Goal: Task Accomplishment & Management: Manage account settings

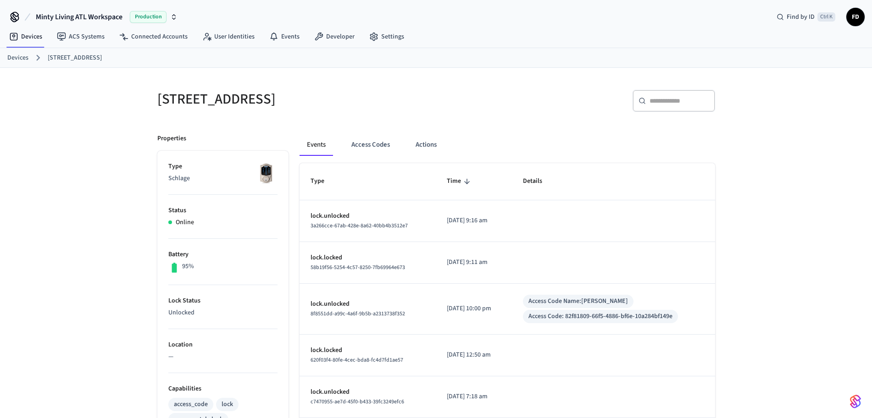
click at [21, 58] on link "Devices" at bounding box center [17, 58] width 21 height 10
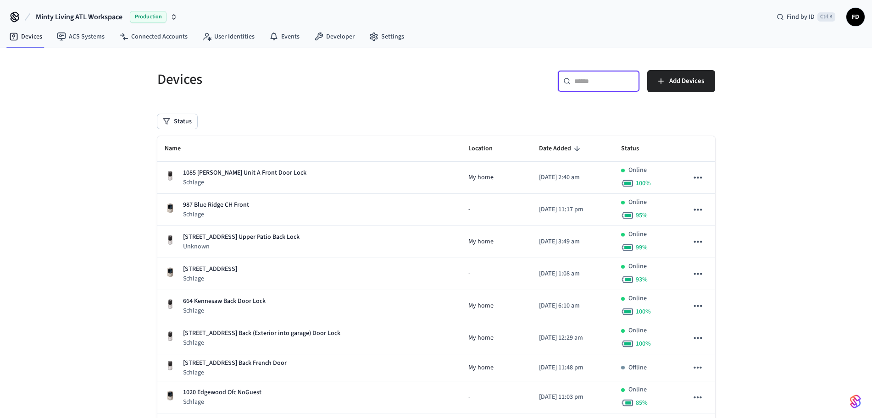
click at [608, 83] on input "text" at bounding box center [604, 81] width 60 height 9
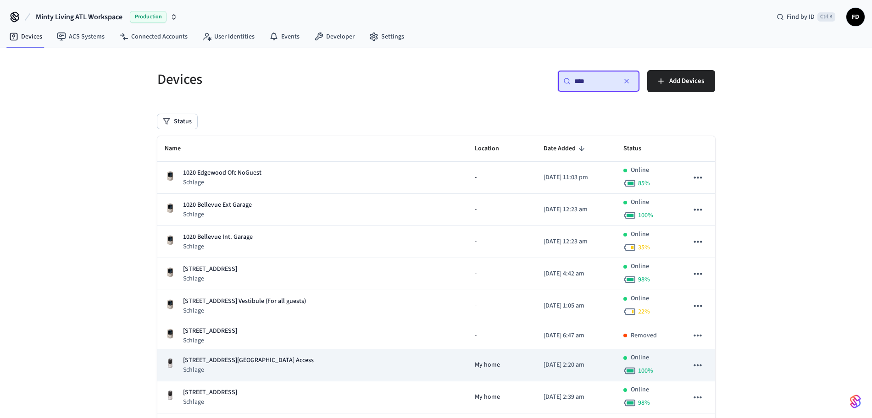
type input "****"
click at [298, 367] on div "[STREET_ADDRESS] Gym Access Schlage" at bounding box center [313, 365] width 296 height 19
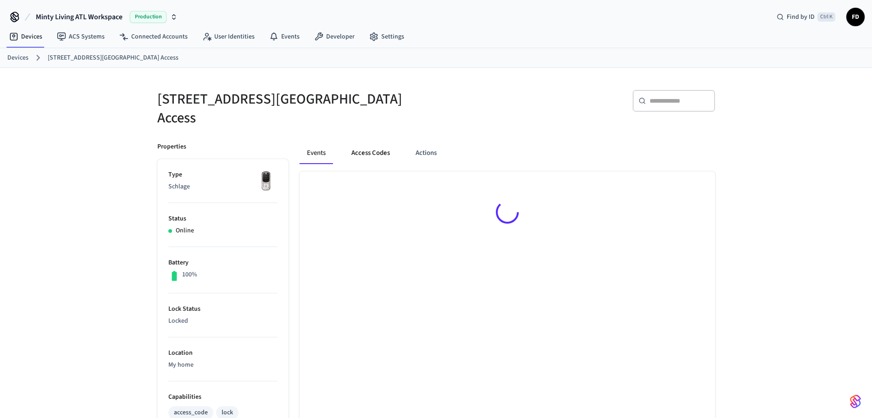
click at [366, 142] on button "Access Codes" at bounding box center [370, 153] width 53 height 22
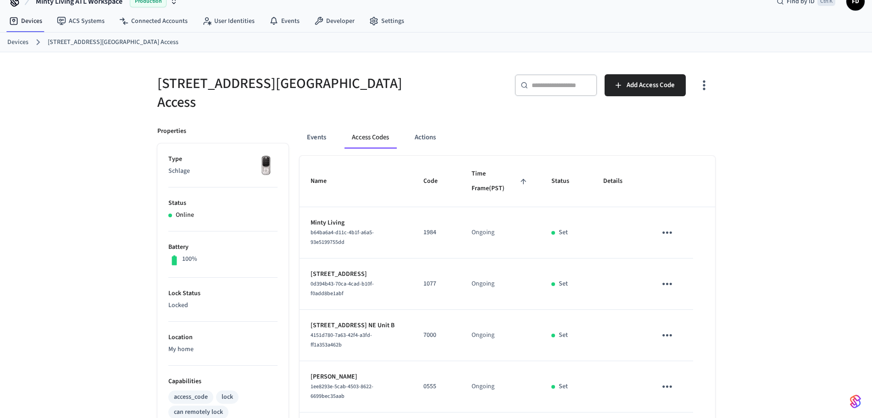
scroll to position [7, 0]
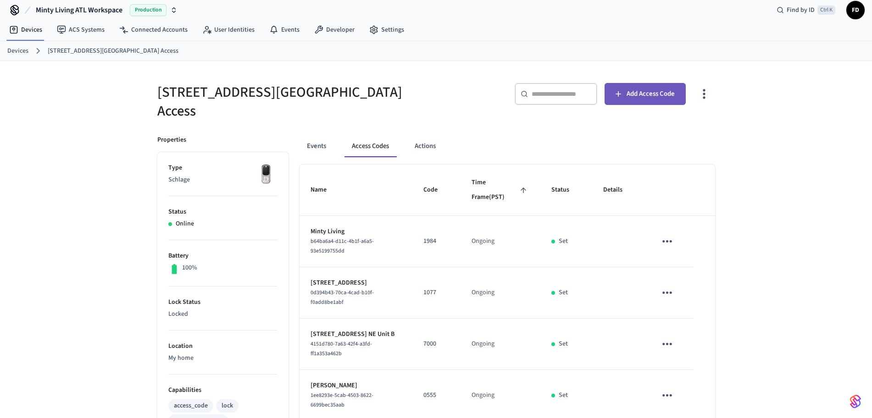
click at [644, 99] on span "Add Access Code" at bounding box center [650, 94] width 48 height 12
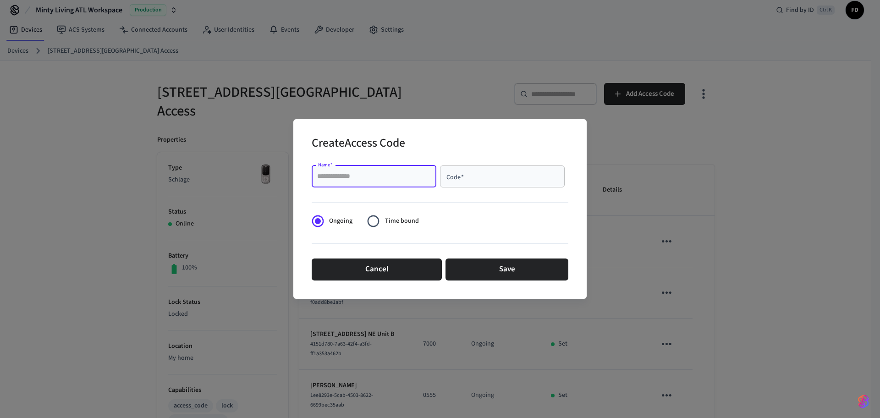
click at [424, 172] on input "Name   *" at bounding box center [374, 176] width 114 height 9
paste input "**********"
type input "**********"
click at [487, 172] on input "Code   *" at bounding box center [503, 176] width 114 height 9
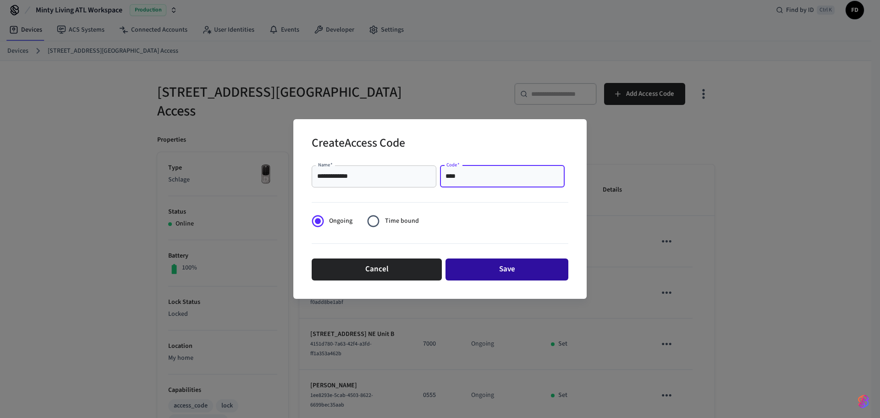
type input "****"
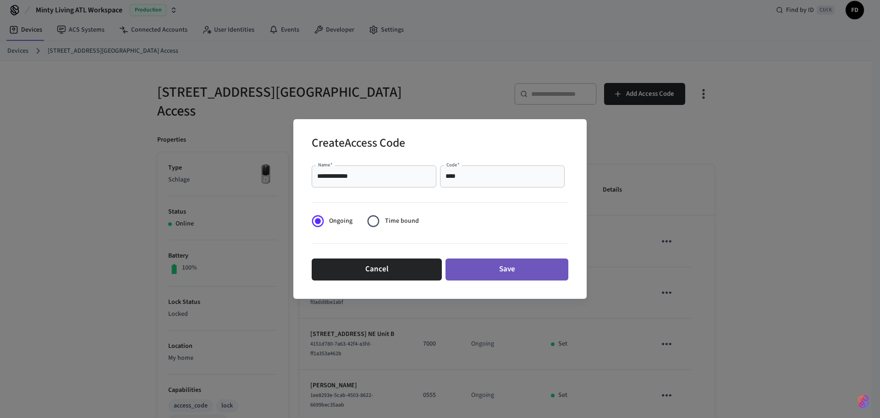
click at [497, 277] on button "Save" at bounding box center [507, 270] width 123 height 22
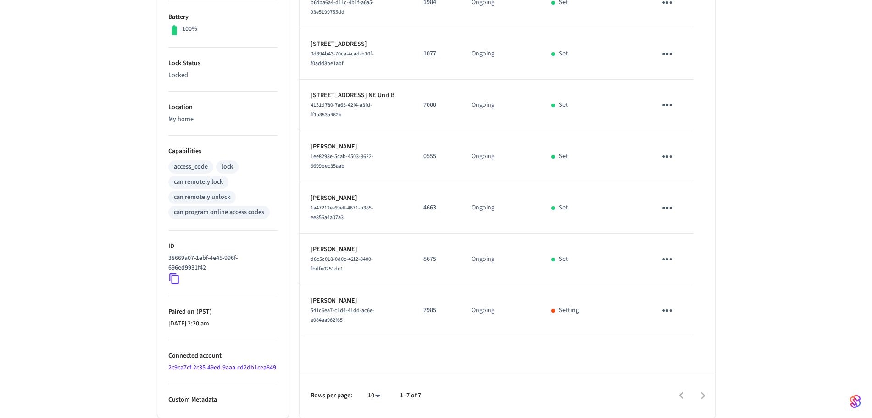
scroll to position [189, 0]
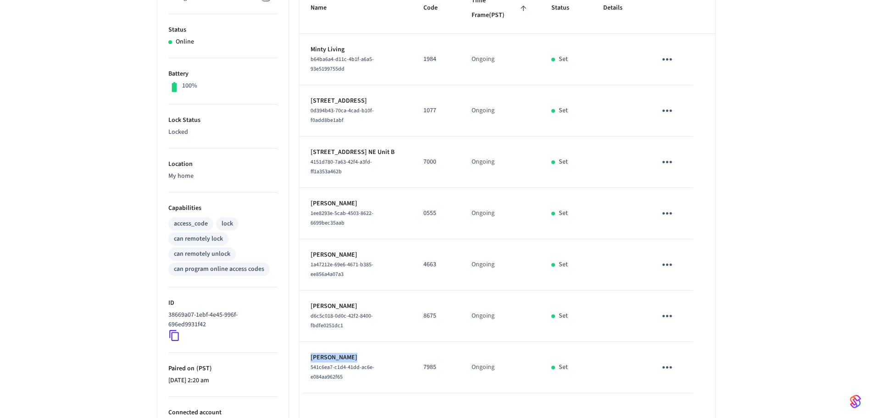
drag, startPoint x: 363, startPoint y: 349, endPoint x: 308, endPoint y: 347, distance: 55.5
click at [308, 347] on td "[PERSON_NAME] 541c6ea7-c1d4-41dd-ac6e-e084aa962f65" at bounding box center [355, 367] width 113 height 51
copy p "[PERSON_NAME]"
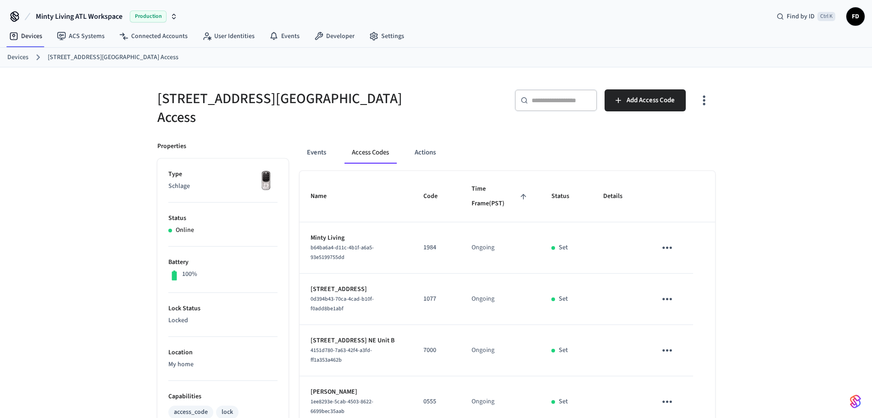
scroll to position [0, 0]
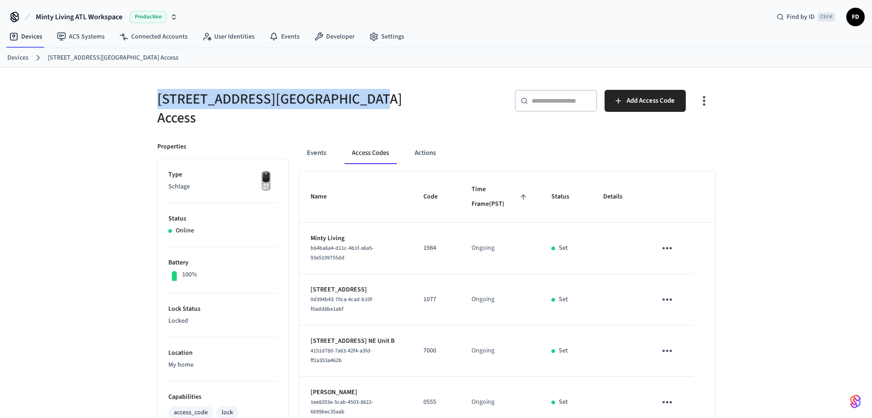
drag, startPoint x: 148, startPoint y: 95, endPoint x: 388, endPoint y: 96, distance: 240.3
click at [388, 96] on div "[STREET_ADDRESS][GEOGRAPHIC_DATA] Access" at bounding box center [288, 103] width 284 height 49
copy h5 "[STREET_ADDRESS][GEOGRAPHIC_DATA] Access"
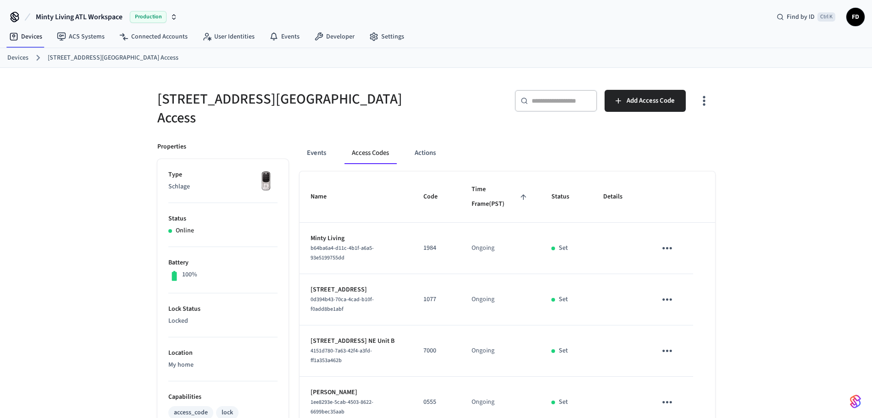
click at [113, 229] on div "[STREET_ADDRESS] Gym Access ​ ​ Add Access Code Properties Type Schlage Status …" at bounding box center [436, 366] width 872 height 596
